Goal: Register for event/course

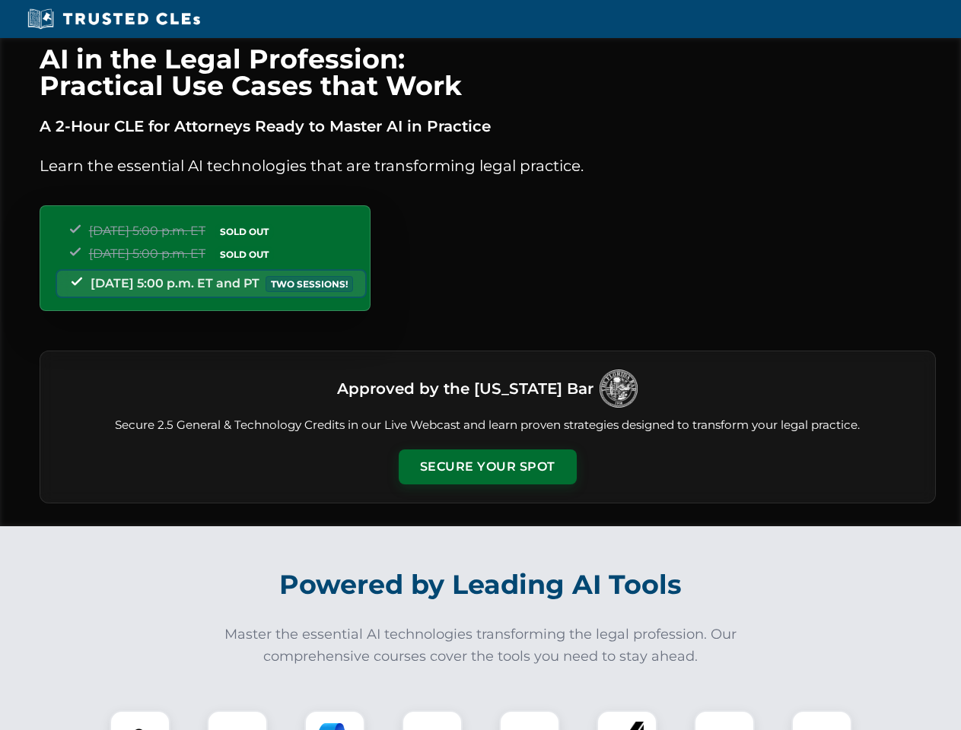
click at [487, 467] on button "Secure Your Spot" at bounding box center [488, 467] width 178 height 35
click at [140, 721] on img at bounding box center [140, 741] width 44 height 44
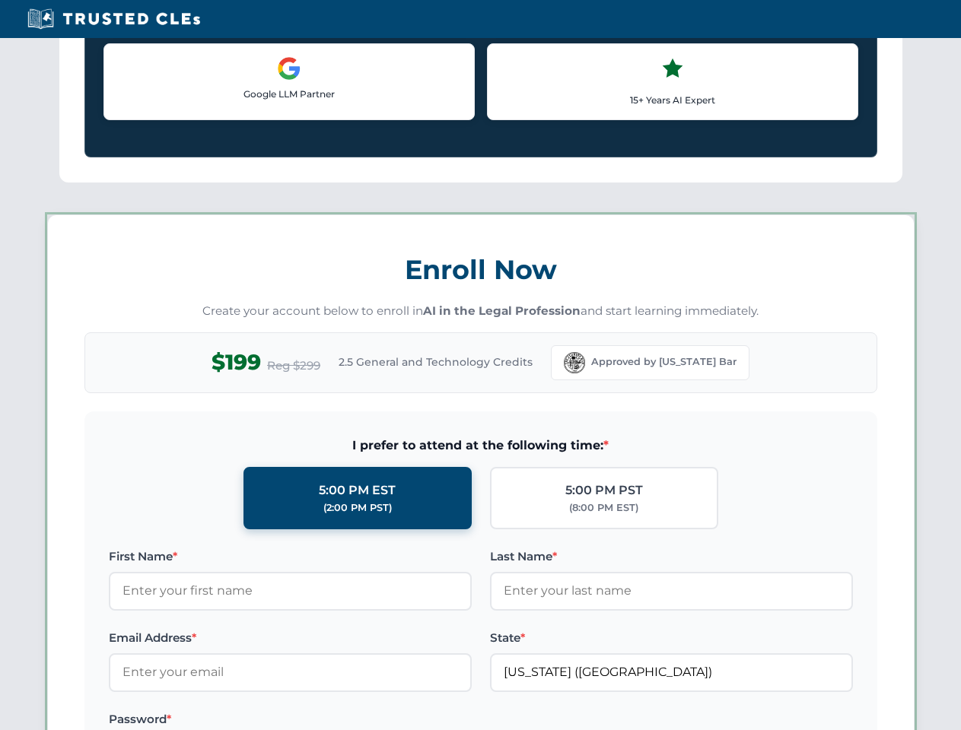
click at [335, 721] on label "Password *" at bounding box center [290, 720] width 363 height 18
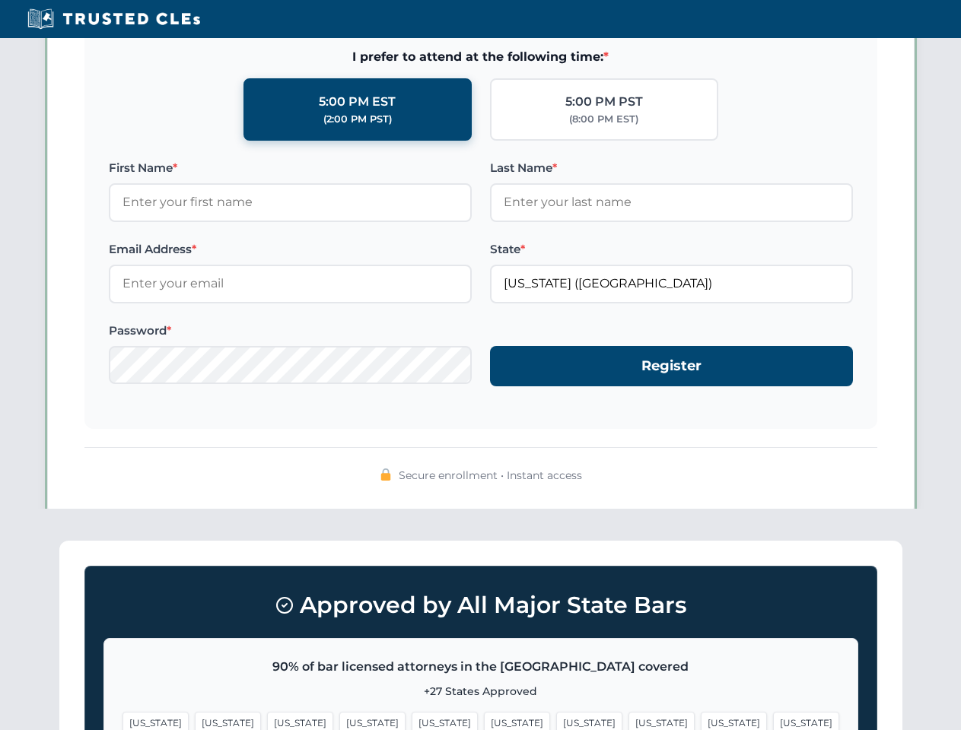
click at [701, 721] on span "[US_STATE]" at bounding box center [734, 723] width 66 height 22
